Goal: Information Seeking & Learning: Learn about a topic

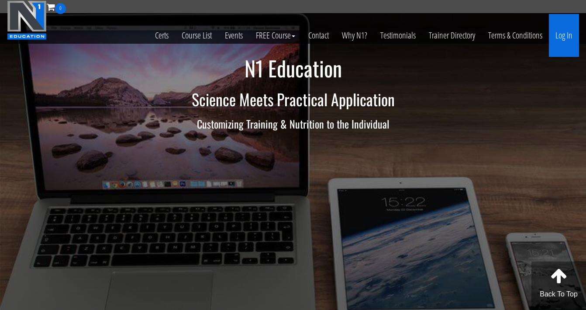
click at [564, 36] on link "Log In" at bounding box center [564, 35] width 30 height 43
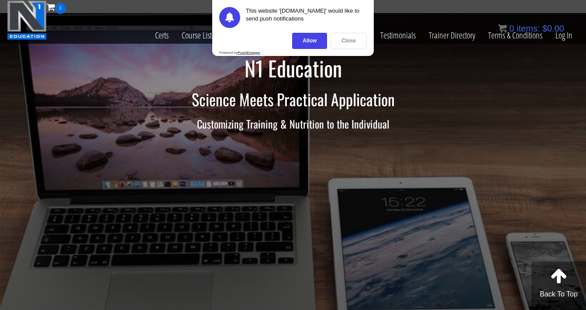
click at [343, 39] on div "Close" at bounding box center [349, 41] width 36 height 16
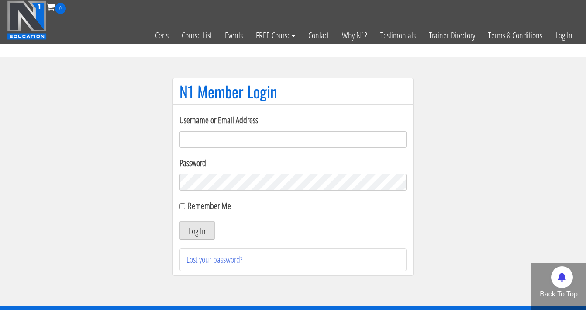
click at [246, 135] on input "Username or Email Address" at bounding box center [293, 139] width 227 height 17
type input "[EMAIL_ADDRESS][DOMAIN_NAME]"
click at [180, 221] on button "Log In" at bounding box center [197, 230] width 35 height 18
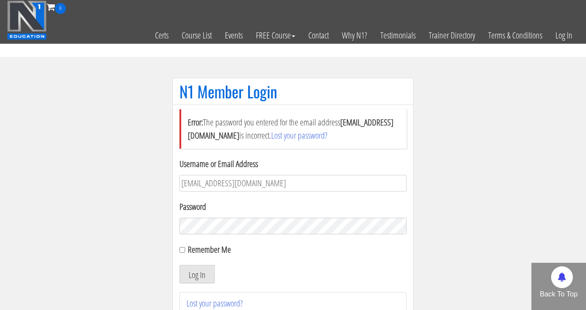
click at [180, 265] on button "Log In" at bounding box center [197, 274] width 35 height 18
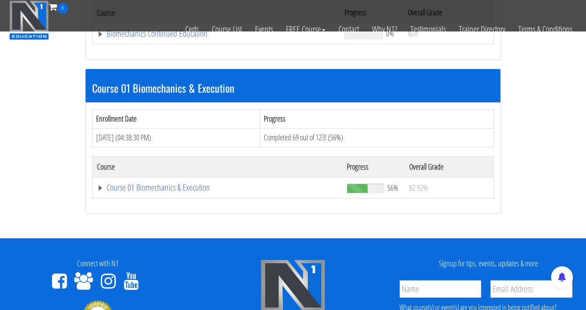
scroll to position [206, 0]
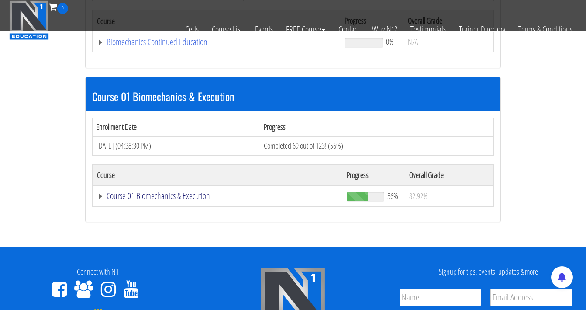
click at [170, 195] on link "Course 01 Biomechanics & Execution" at bounding box center [217, 195] width 241 height 9
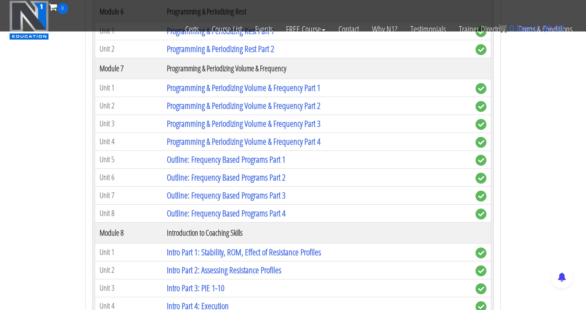
scroll to position [1205, 0]
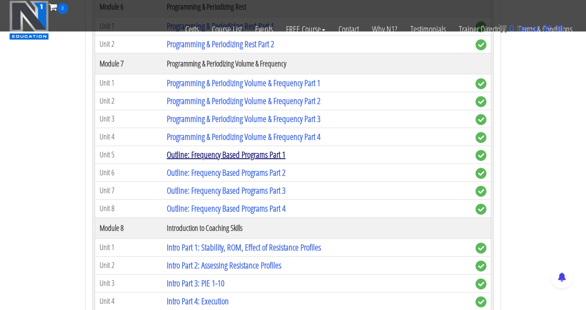
click at [256, 156] on link "Outline: Frequency Based Programs Part 1" at bounding box center [226, 155] width 119 height 12
